Goal: Find contact information: Find contact information

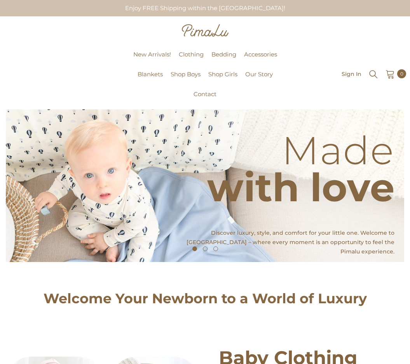
scroll to position [16, 0]
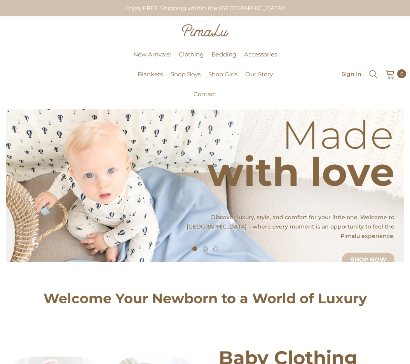
click at [15, 296] on h2 "Welcome Your Newborn to a World of Luxury" at bounding box center [205, 298] width 399 height 11
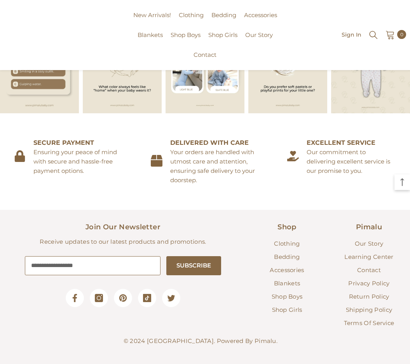
scroll to position [1072, 0]
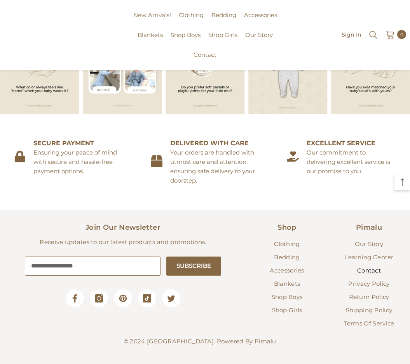
click at [375, 270] on span "Contact" at bounding box center [369, 269] width 24 height 7
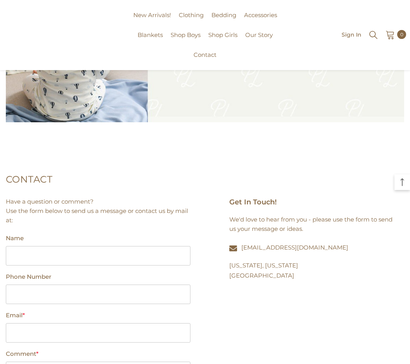
scroll to position [162, 0]
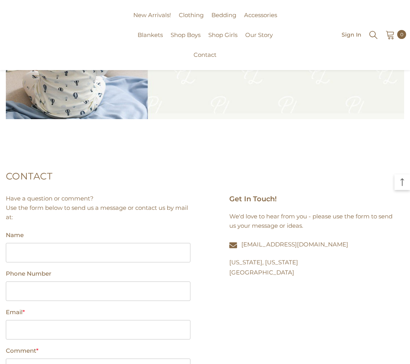
click at [282, 242] on link "[EMAIL_ADDRESS][DOMAIN_NAME]" at bounding box center [295, 243] width 107 height 7
